Goal: Information Seeking & Learning: Learn about a topic

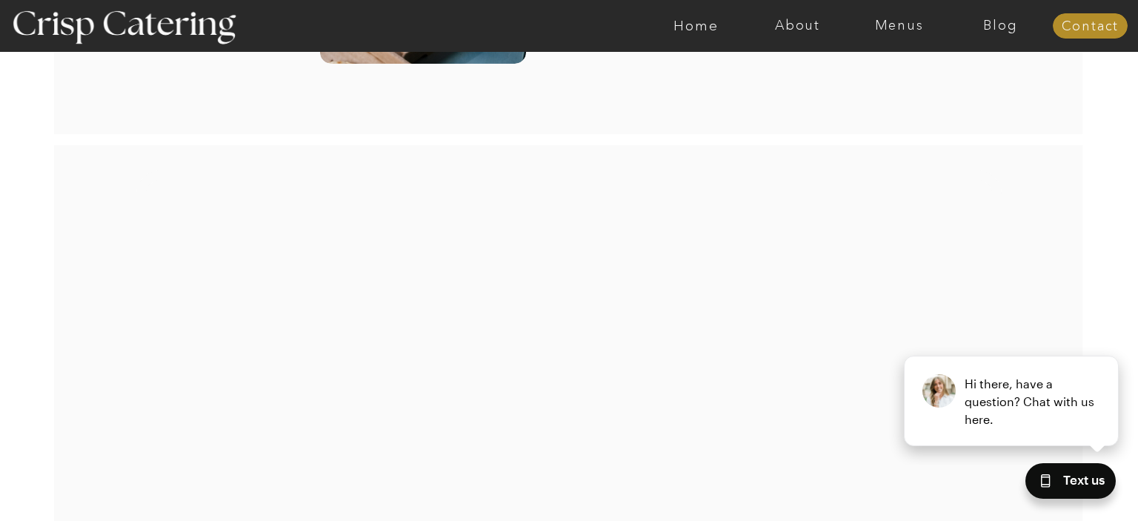
scroll to position [2881, 0]
click at [894, 34] on div at bounding box center [627, 26] width 2350 height 52
click at [888, 22] on nav "Menus" at bounding box center [900, 26] width 102 height 15
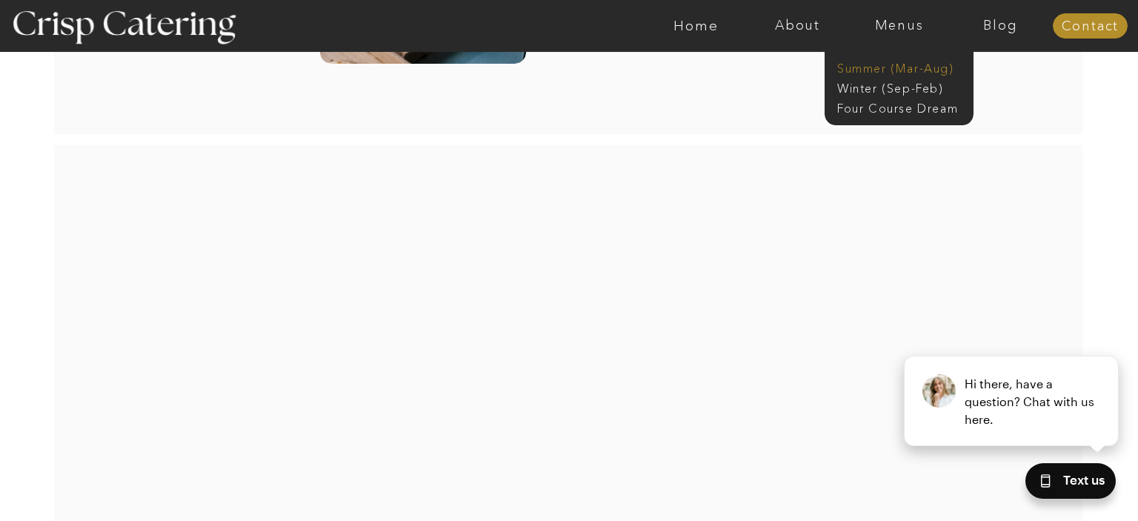
click at [880, 67] on nav "Summer (Mar-Aug)" at bounding box center [903, 67] width 133 height 14
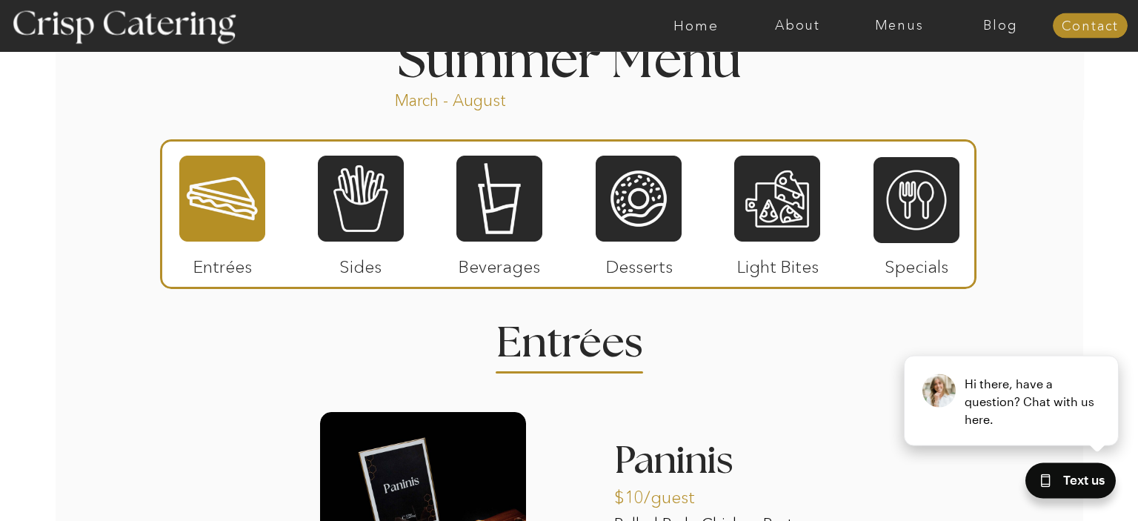
scroll to position [1267, 0]
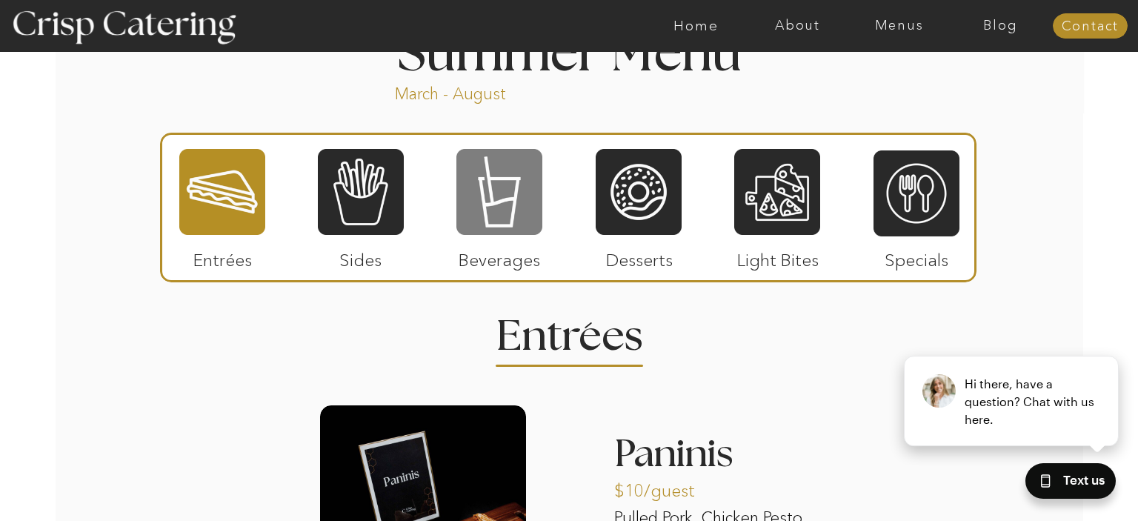
click at [517, 208] on div at bounding box center [500, 191] width 86 height 89
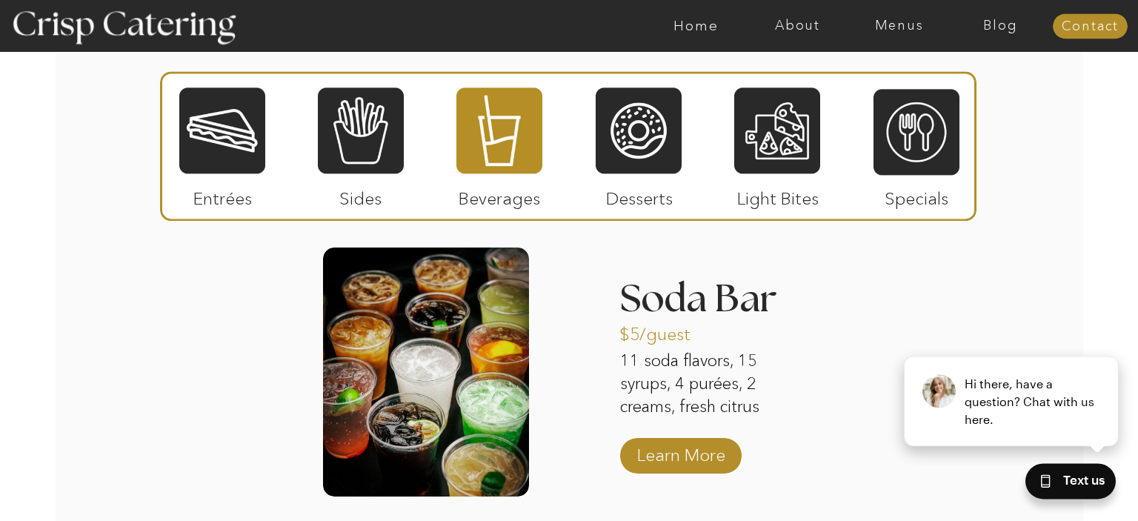
scroll to position [1435, 0]
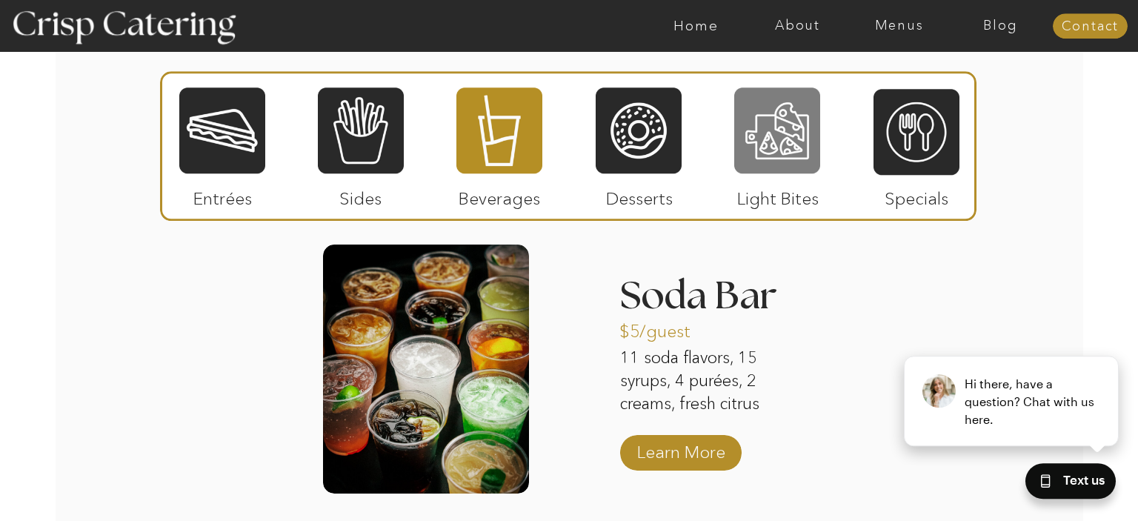
click at [754, 127] on div at bounding box center [777, 130] width 86 height 89
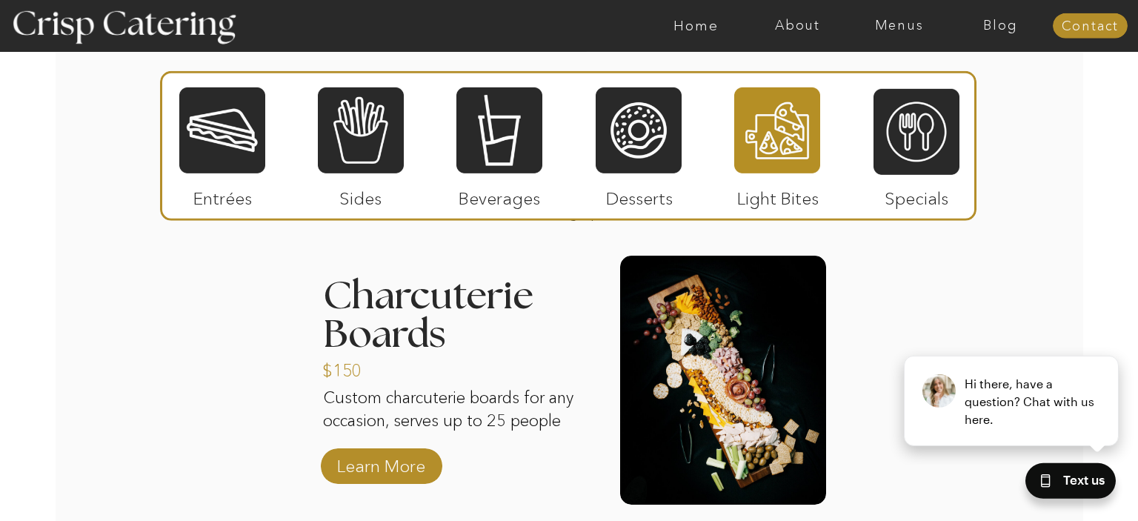
scroll to position [1456, 0]
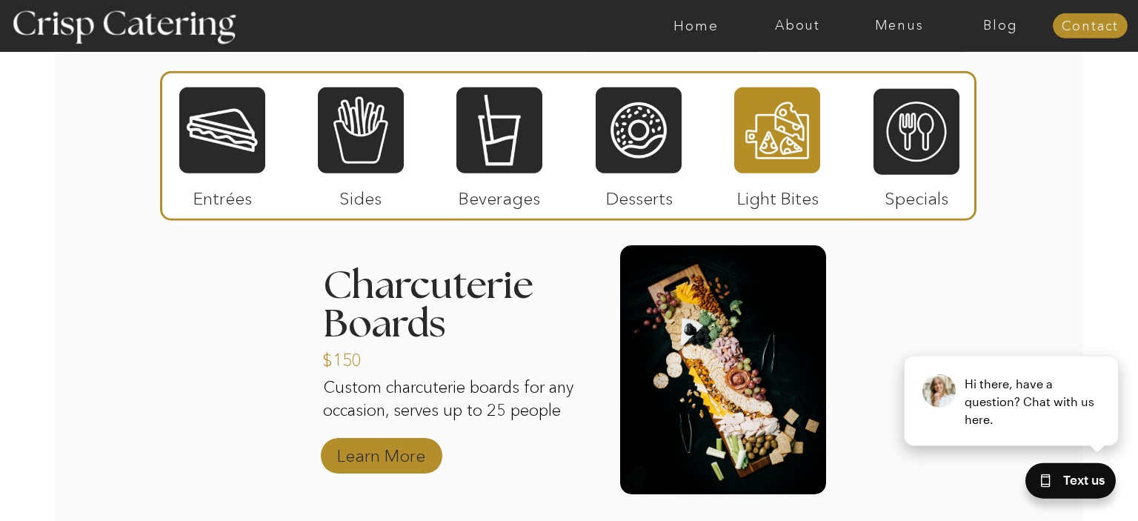
click at [374, 462] on p "Learn More" at bounding box center [381, 452] width 99 height 43
